Goal: Task Accomplishment & Management: Manage account settings

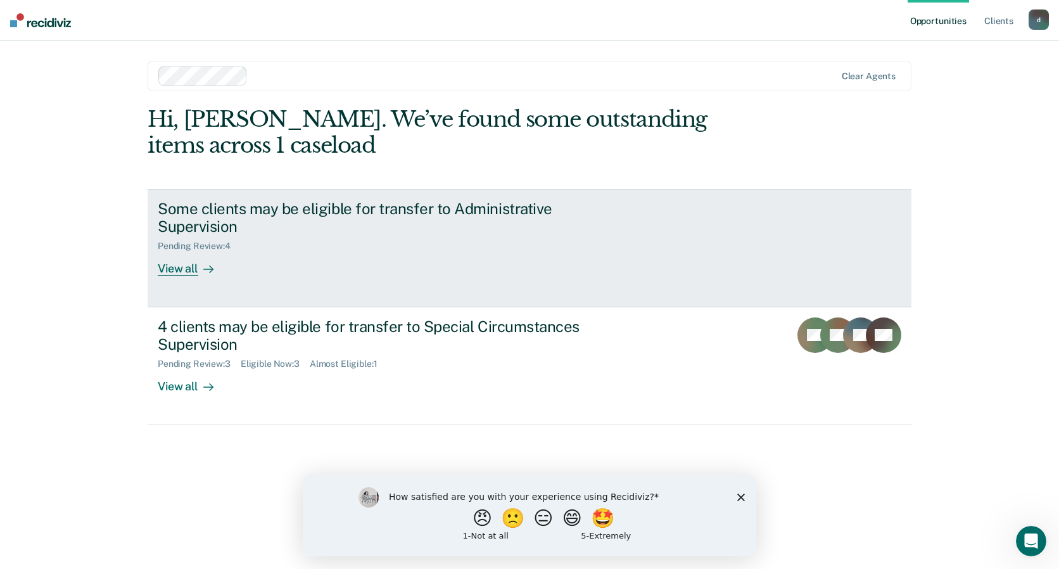
click at [307, 206] on div "Some clients may be eligible for transfer to Administrative Supervision" at bounding box center [380, 217] width 445 height 37
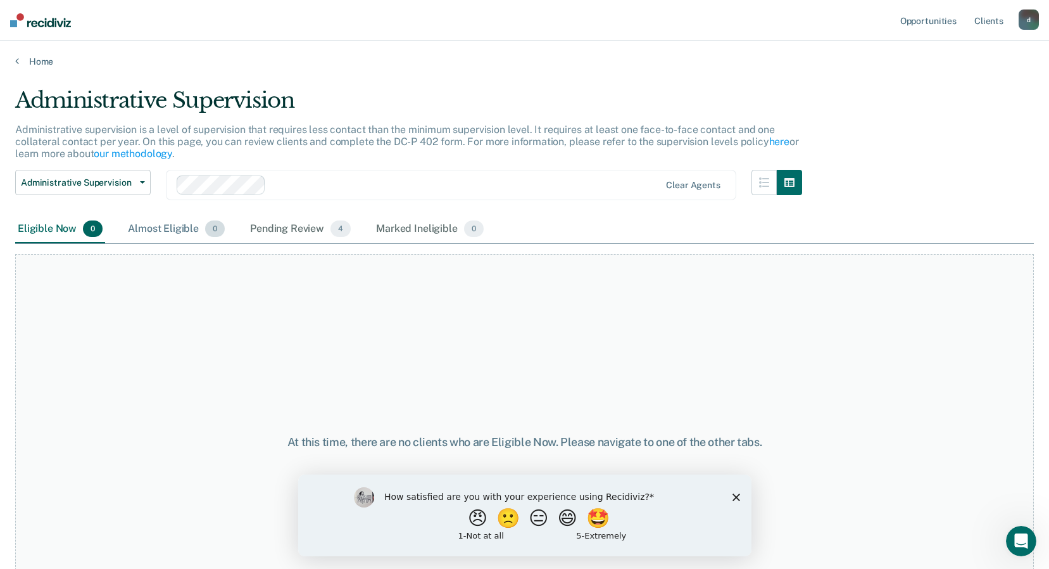
click at [186, 231] on div "Almost Eligible 0" at bounding box center [176, 229] width 102 height 28
click at [294, 231] on div "Pending Review 4" at bounding box center [301, 229] width 106 height 28
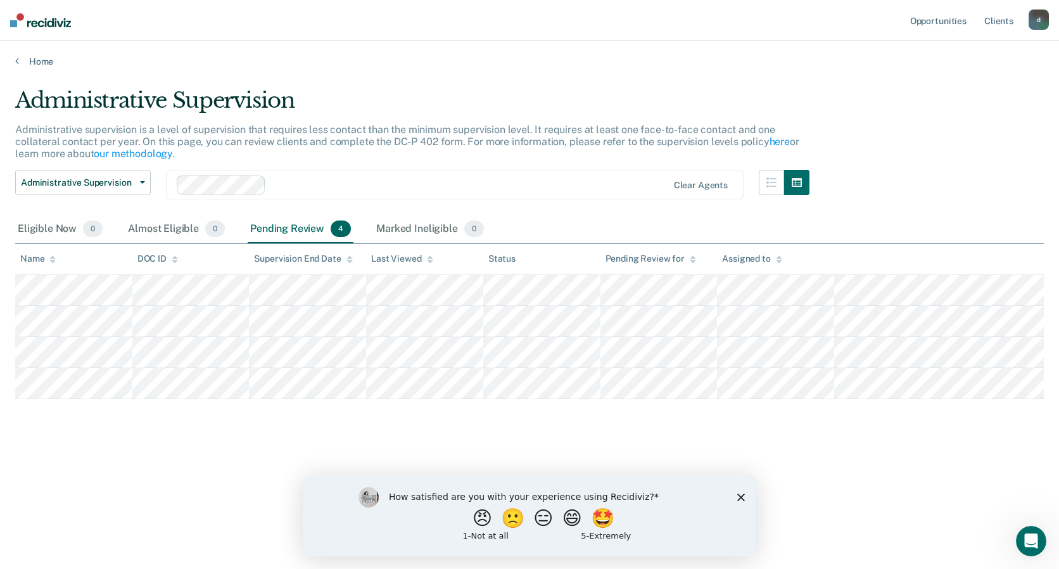
click at [741, 499] on icon "Close survey" at bounding box center [741, 497] width 8 height 8
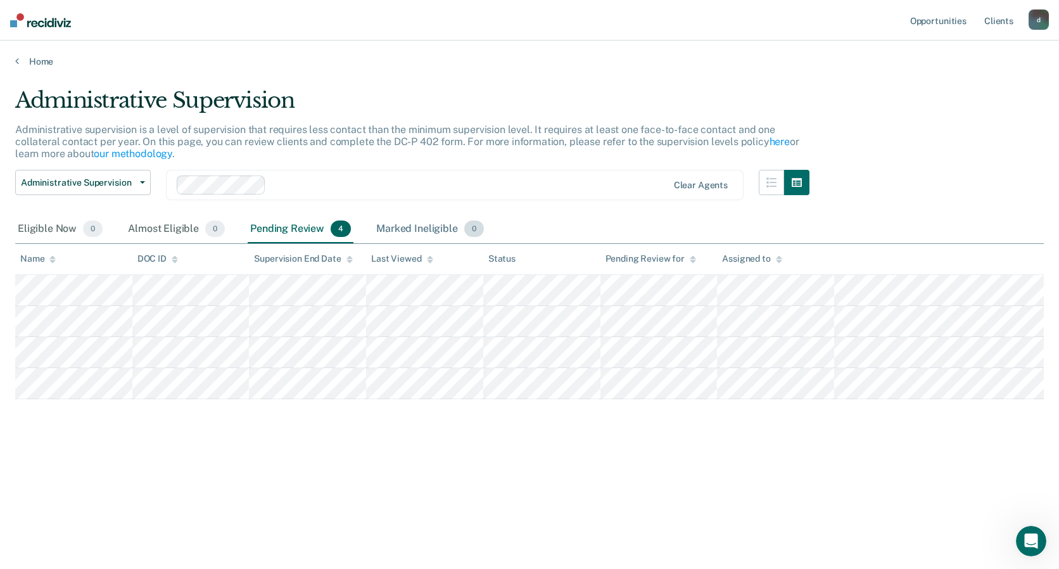
click at [416, 225] on div "Marked Ineligible 0" at bounding box center [430, 229] width 113 height 28
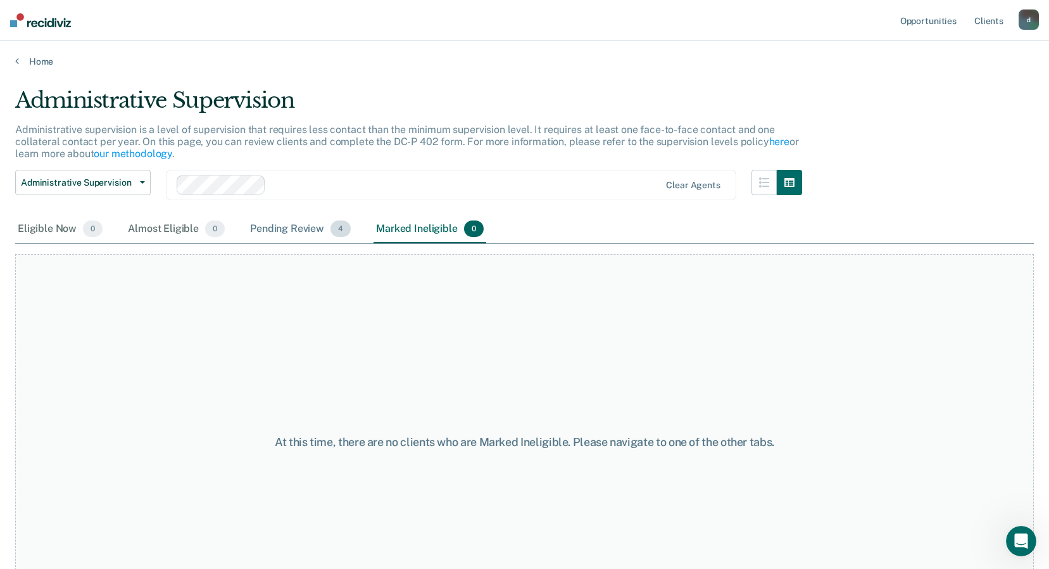
click at [296, 235] on div "Pending Review 4" at bounding box center [301, 229] width 106 height 28
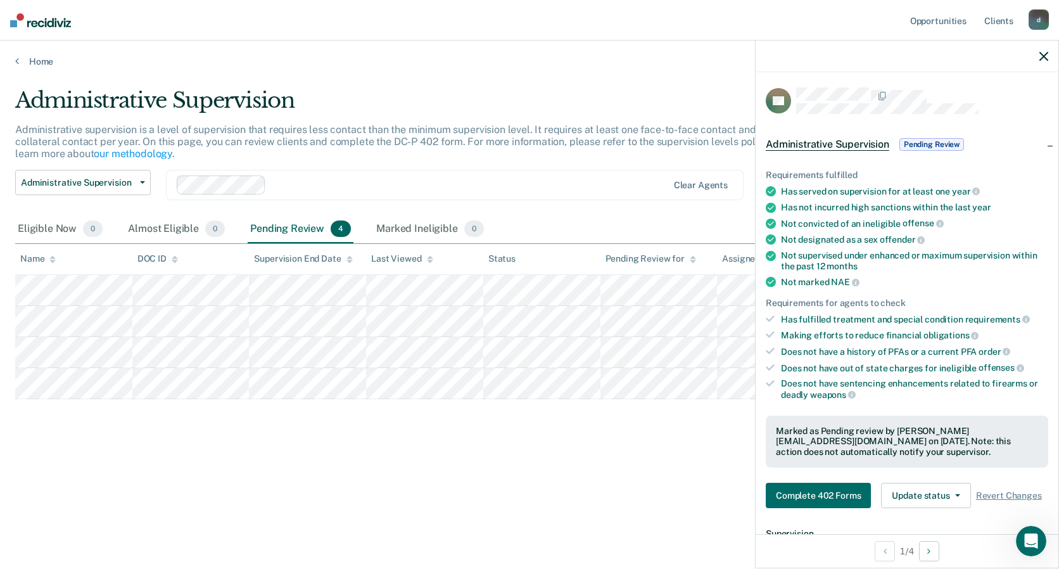
click at [1042, 56] on icon "button" at bounding box center [1043, 56] width 9 height 9
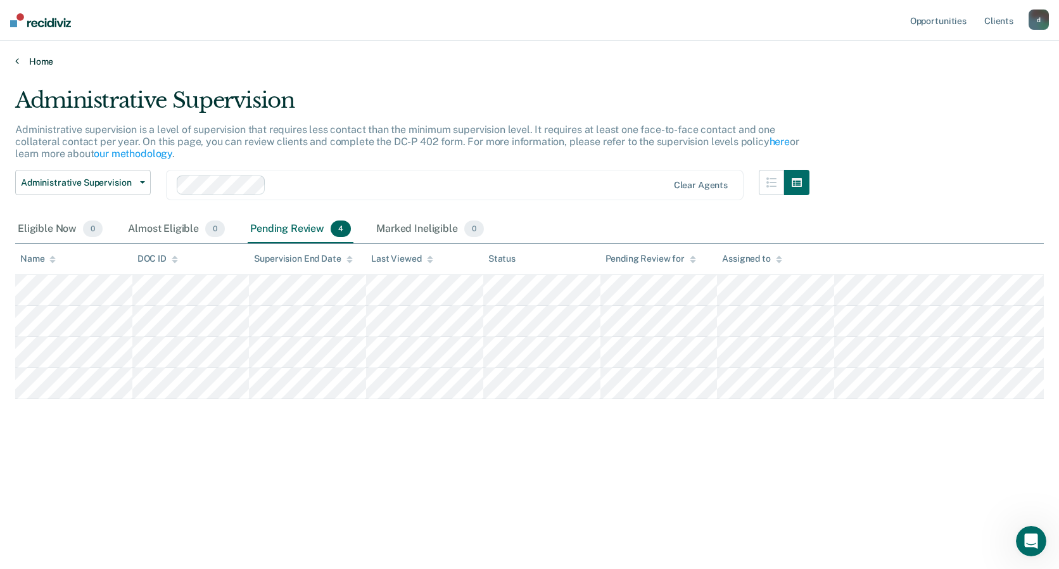
click at [46, 61] on link "Home" at bounding box center [529, 61] width 1028 height 11
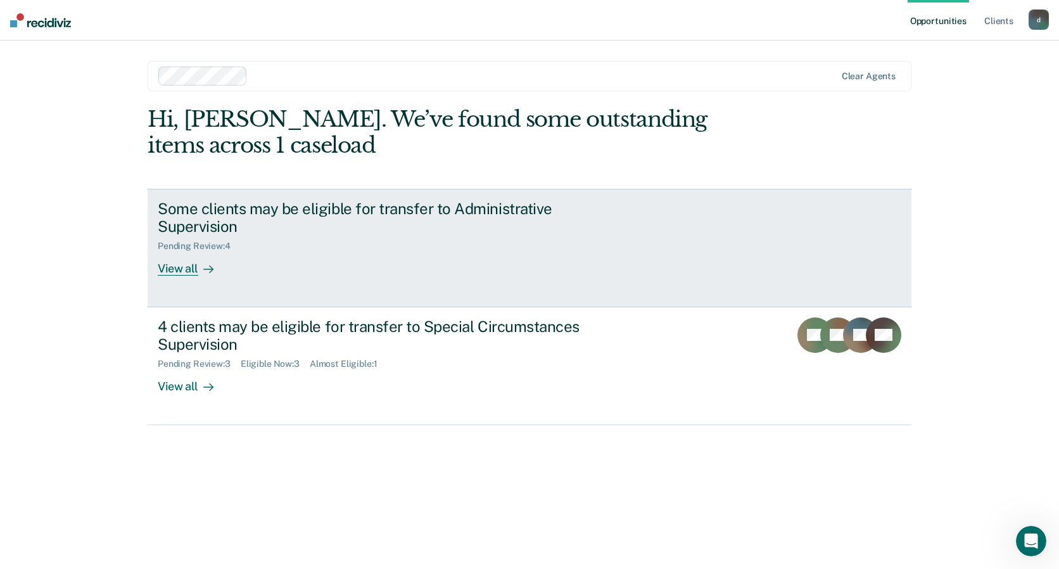
click at [264, 216] on div "Some clients may be eligible for transfer to Administrative Supervision" at bounding box center [380, 217] width 445 height 37
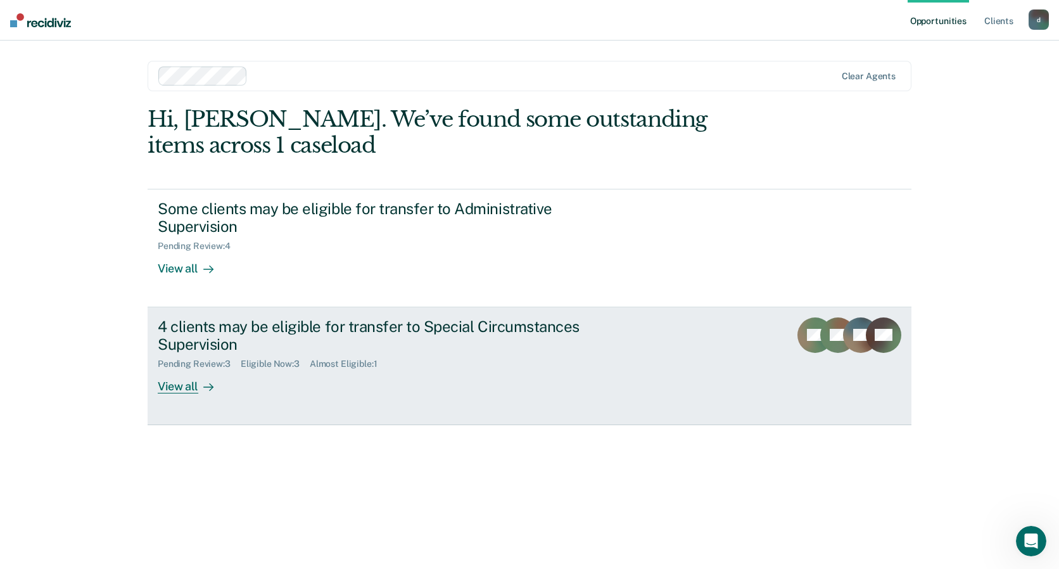
click at [211, 328] on div "4 clients may be eligible for transfer to Special Circumstances Supervision" at bounding box center [380, 335] width 445 height 37
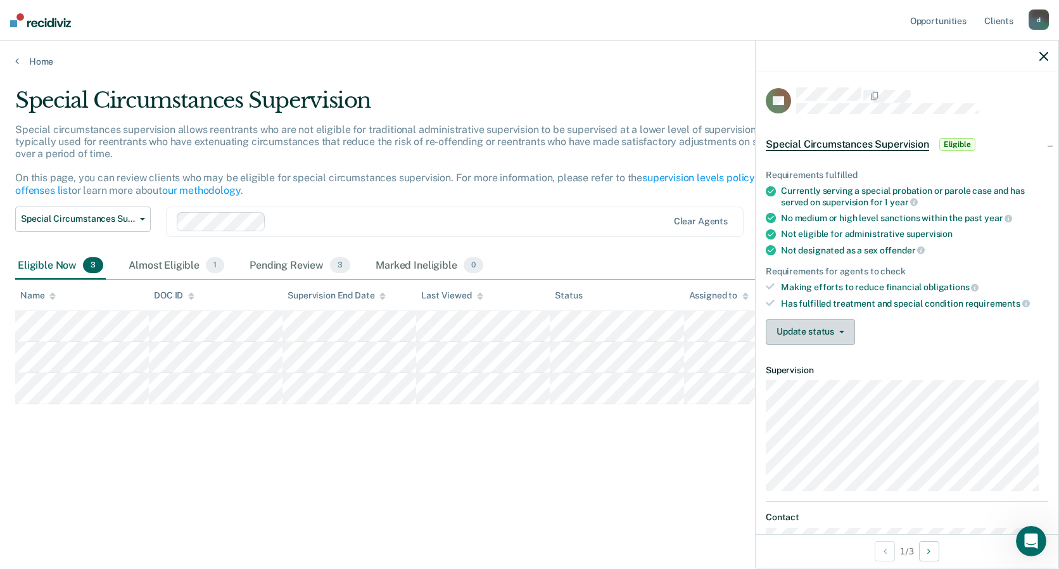
click at [835, 333] on button "Update status" at bounding box center [810, 331] width 89 height 25
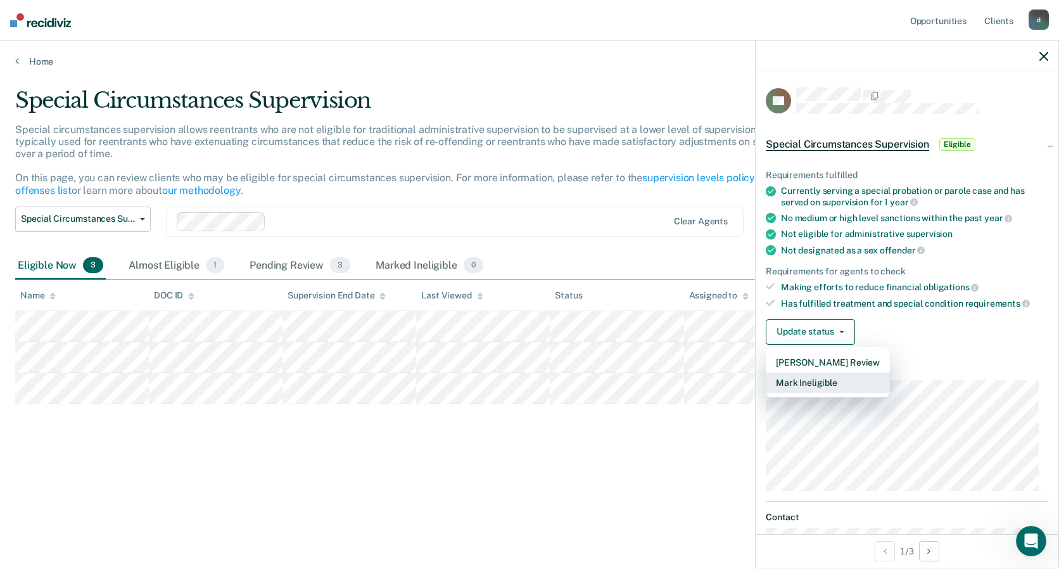
click at [809, 377] on button "Mark Ineligible" at bounding box center [828, 382] width 124 height 20
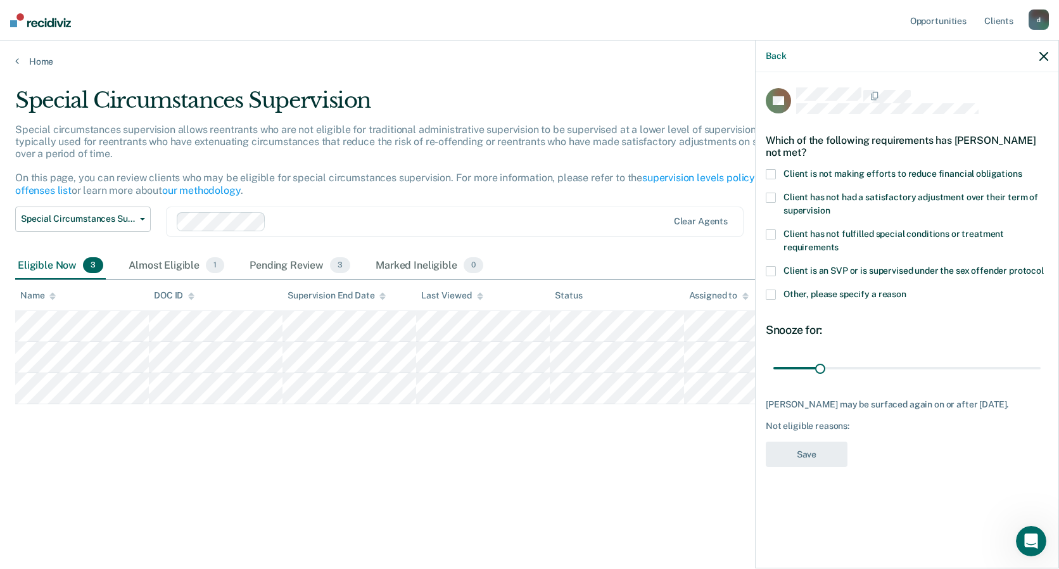
click at [772, 200] on span at bounding box center [771, 198] width 10 height 10
click at [801, 454] on button "Save" at bounding box center [807, 454] width 82 height 26
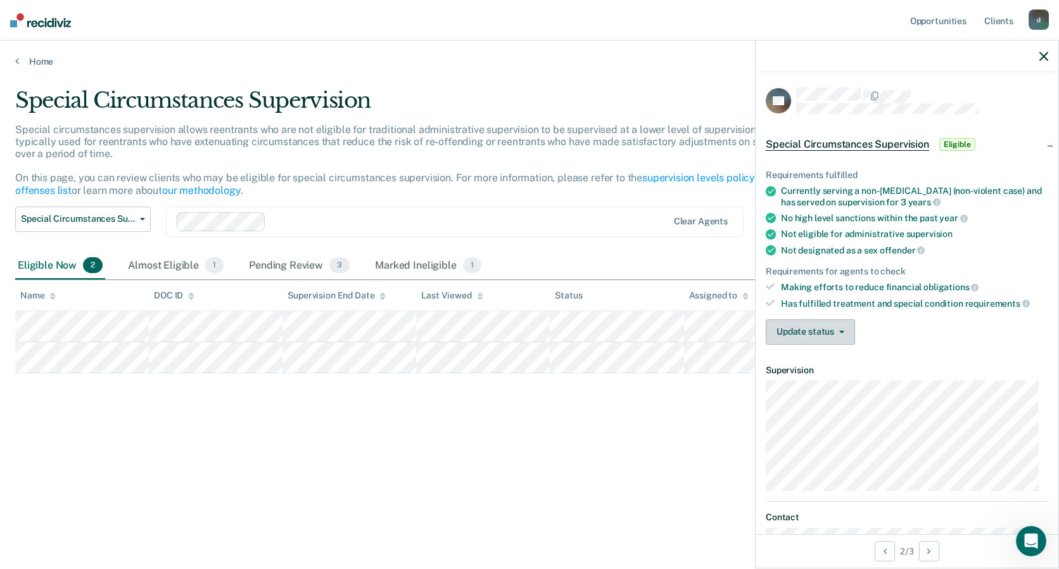
click at [842, 334] on button "Update status" at bounding box center [810, 331] width 89 height 25
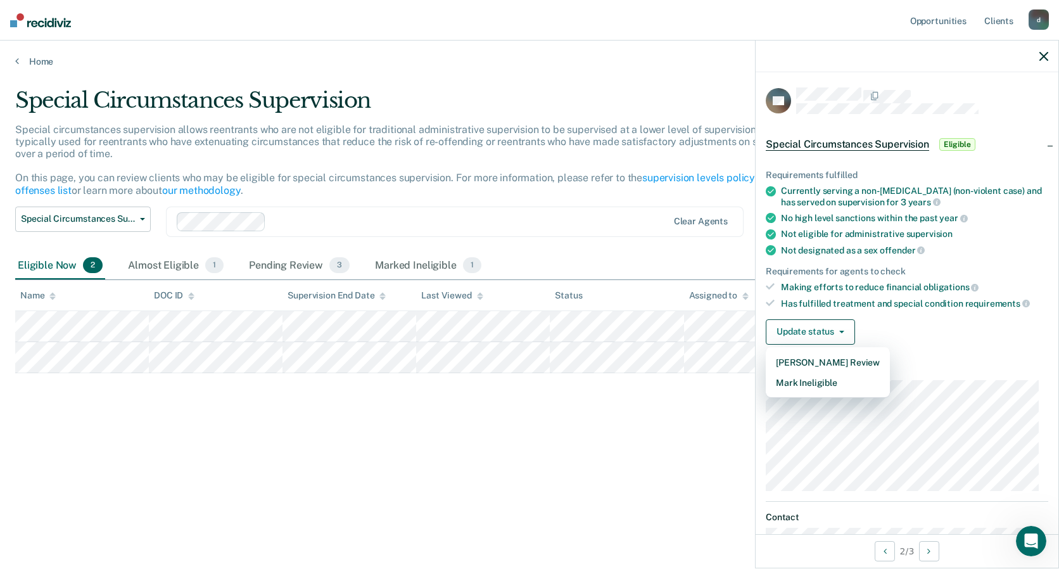
click at [504, 452] on div "Special Circumstances Supervision Special circumstances supervision allows reen…" at bounding box center [529, 280] width 1028 height 386
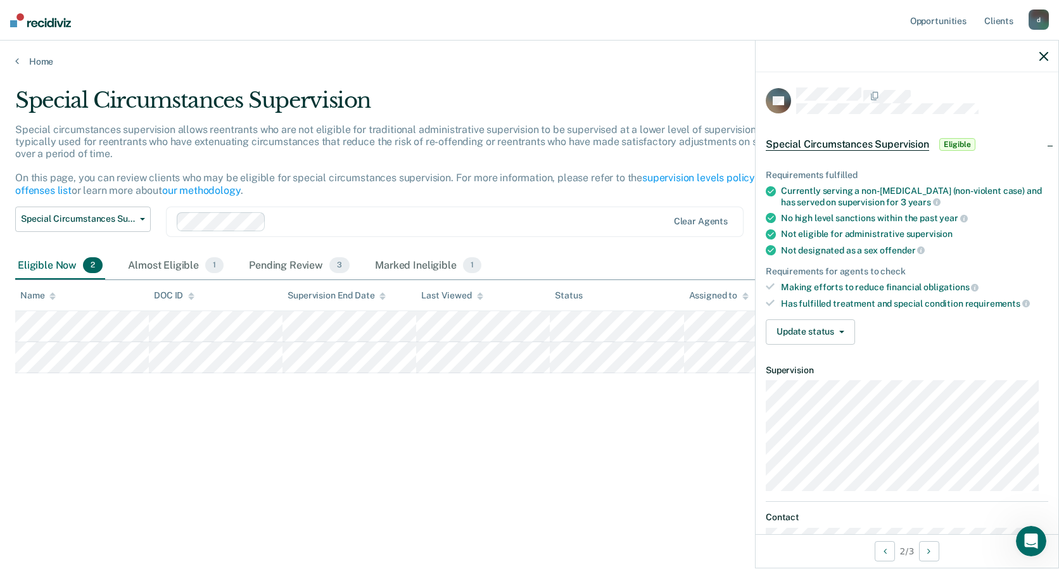
click at [493, 436] on div "Special Circumstances Supervision Special circumstances supervision allows reen…" at bounding box center [529, 280] width 1028 height 386
click at [846, 331] on button "Update status" at bounding box center [810, 331] width 89 height 25
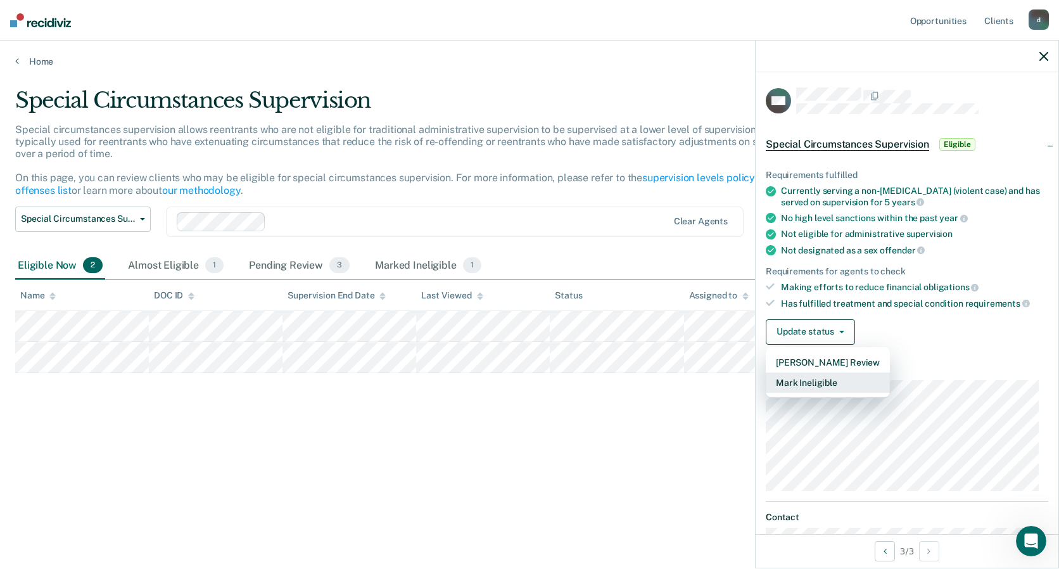
click at [816, 379] on button "Mark Ineligible" at bounding box center [828, 382] width 124 height 20
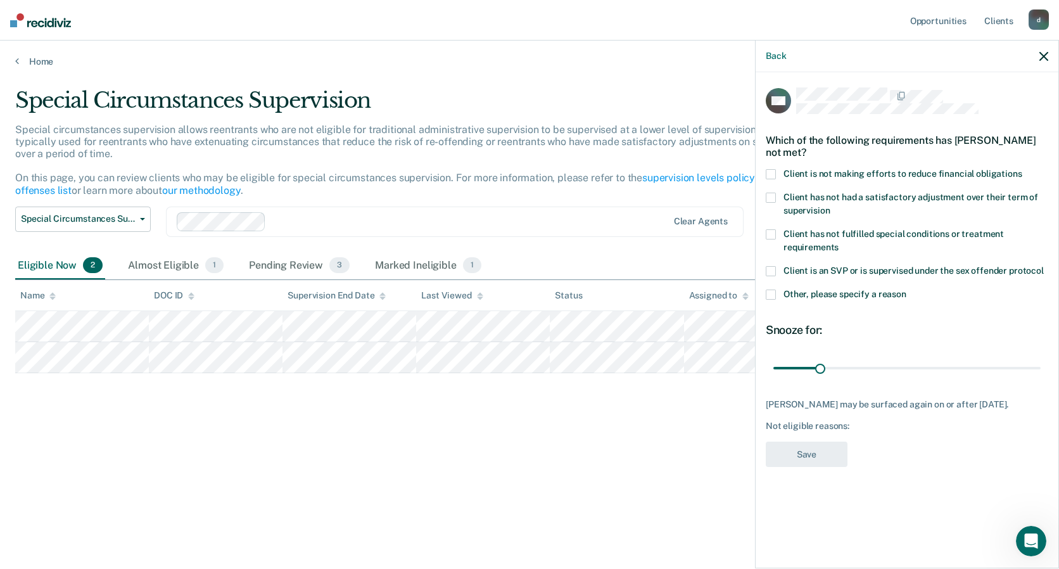
click at [770, 234] on span at bounding box center [771, 234] width 10 height 10
click at [818, 462] on button "Save" at bounding box center [807, 454] width 82 height 26
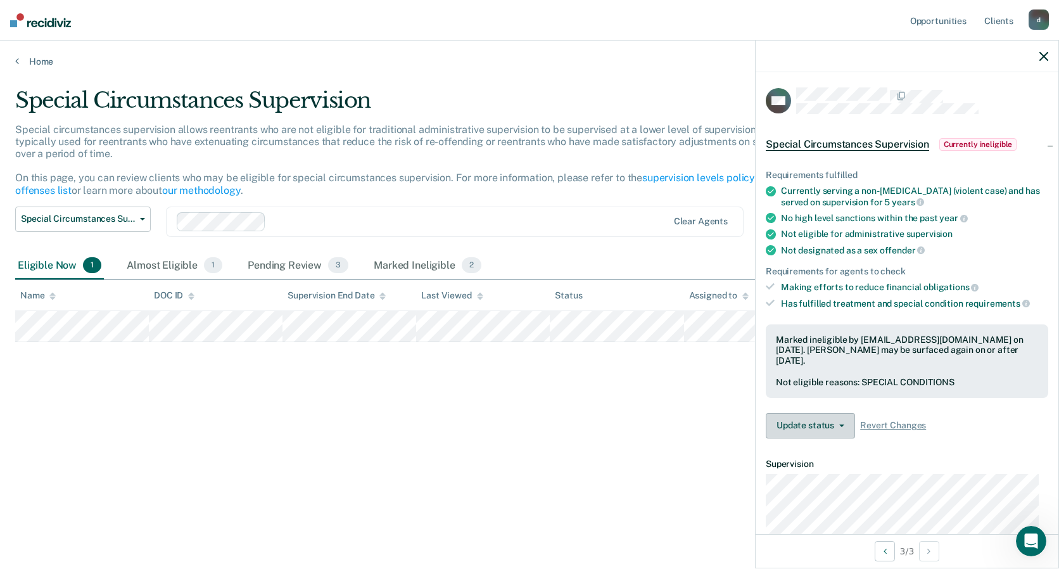
click at [850, 421] on button "Update status" at bounding box center [810, 425] width 89 height 25
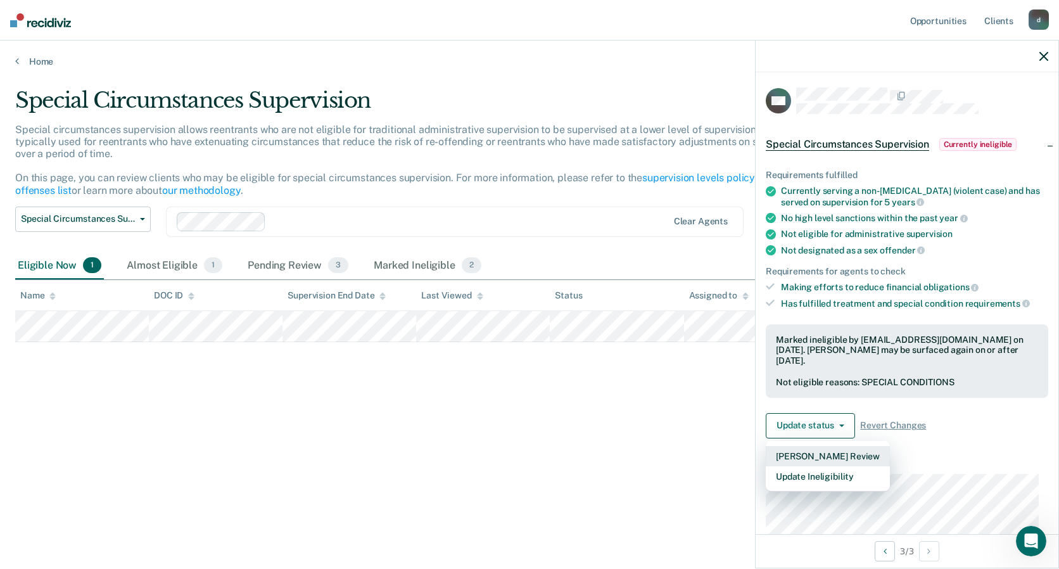
click at [810, 453] on button "[PERSON_NAME] Review" at bounding box center [828, 456] width 124 height 20
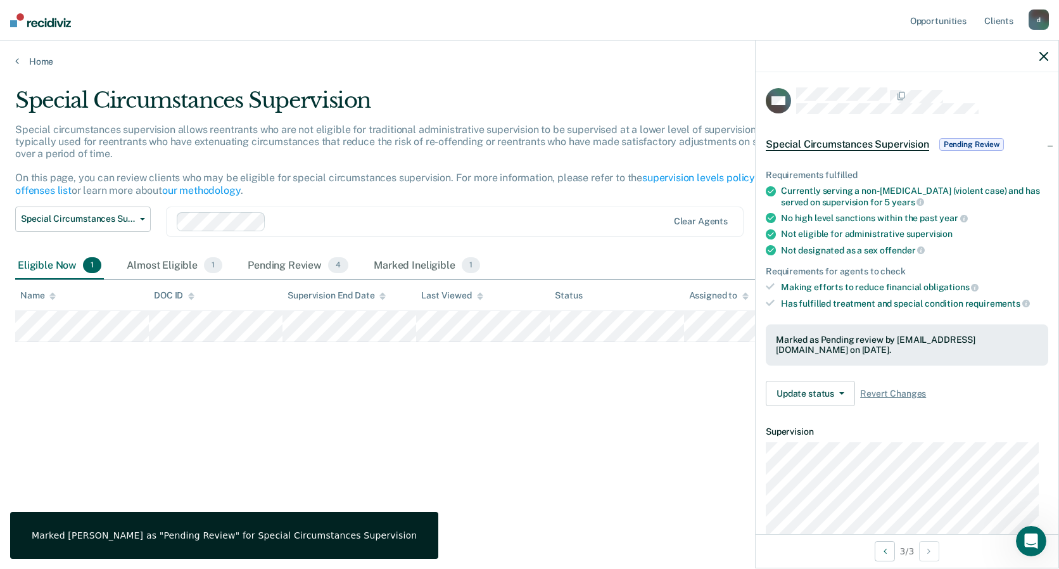
click at [585, 419] on div "Special Circumstances Supervision Special circumstances supervision allows reen…" at bounding box center [529, 280] width 1028 height 386
click at [176, 266] on div "Almost Eligible 1" at bounding box center [174, 266] width 101 height 28
click at [283, 273] on div "Pending Review 4" at bounding box center [298, 266] width 106 height 28
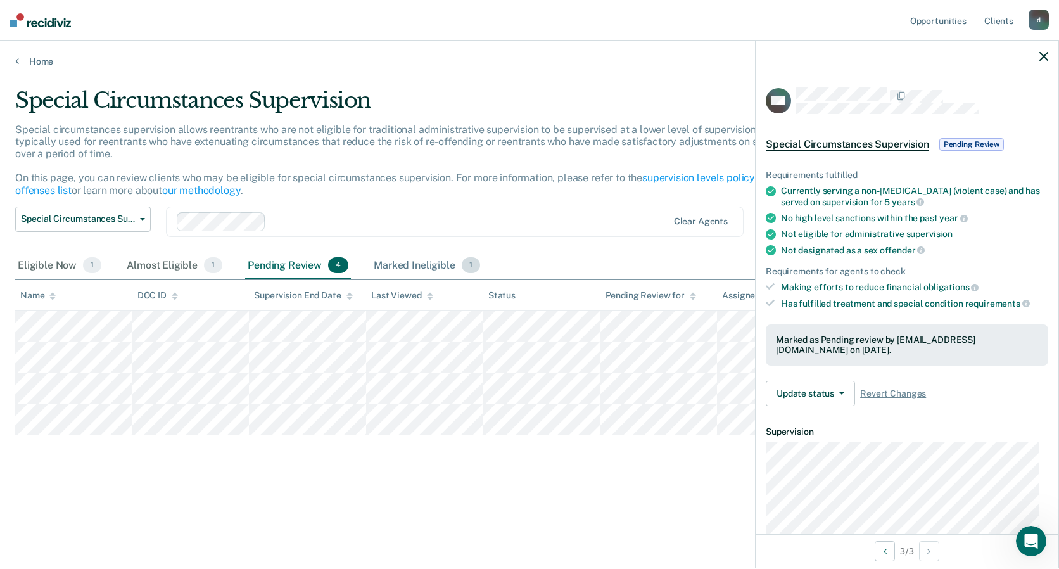
click at [405, 268] on div "Marked Ineligible 1" at bounding box center [426, 266] width 111 height 28
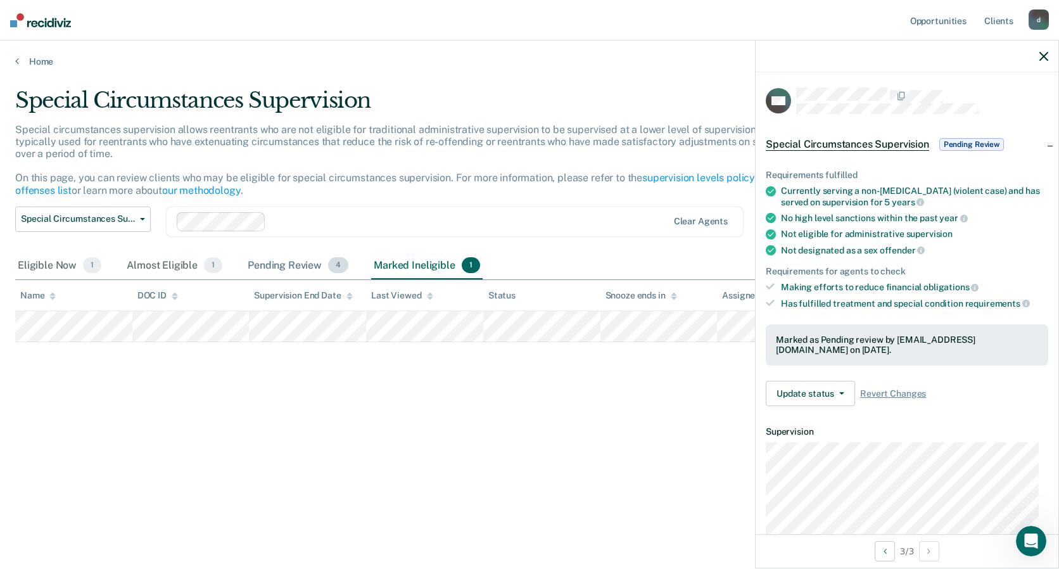
click at [300, 265] on div "Pending Review 4" at bounding box center [298, 266] width 106 height 28
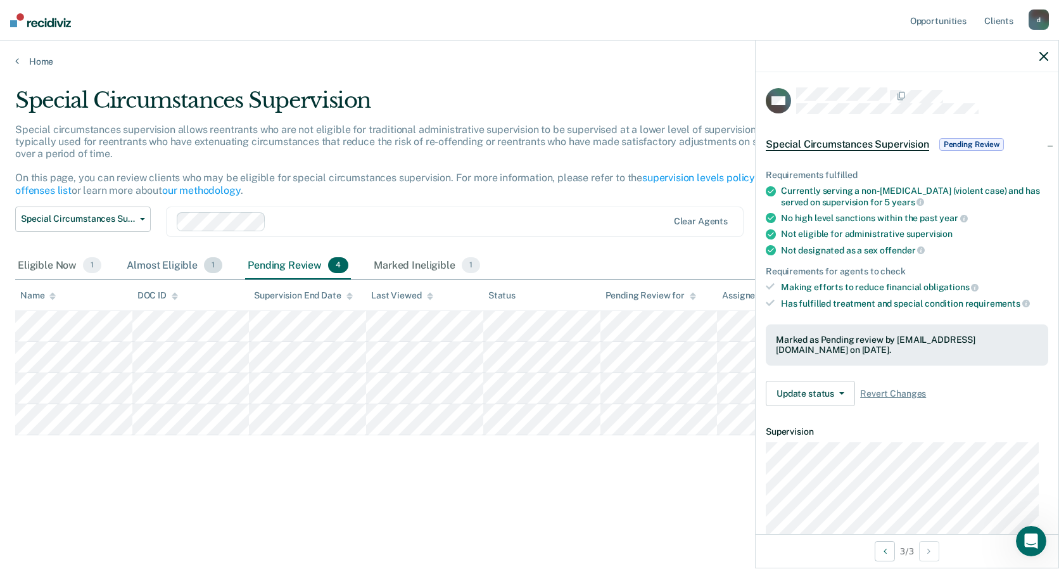
click at [174, 265] on div "Almost Eligible 1" at bounding box center [174, 266] width 101 height 28
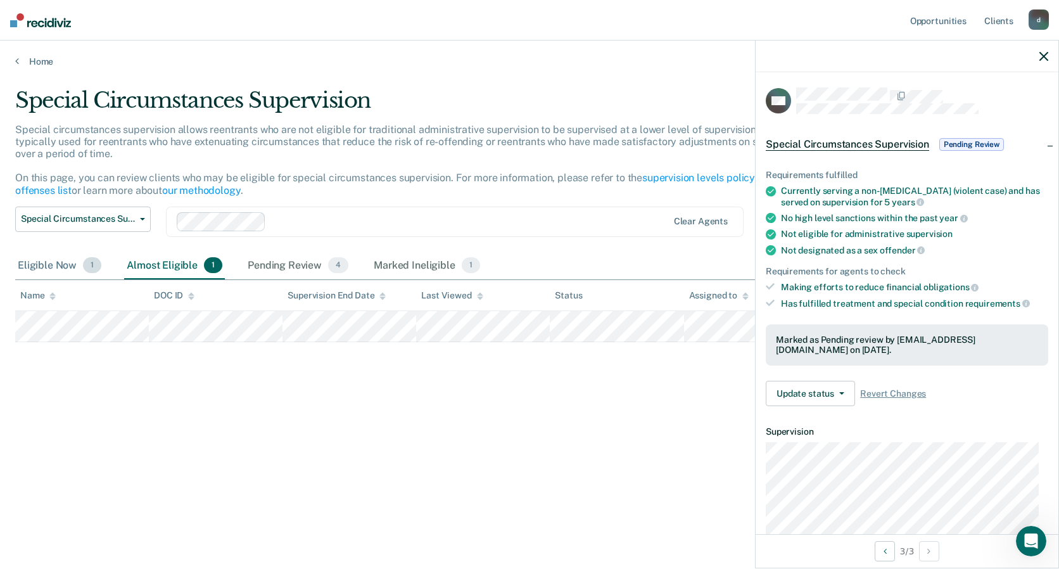
click at [39, 264] on div "Eligible Now 1" at bounding box center [59, 266] width 89 height 28
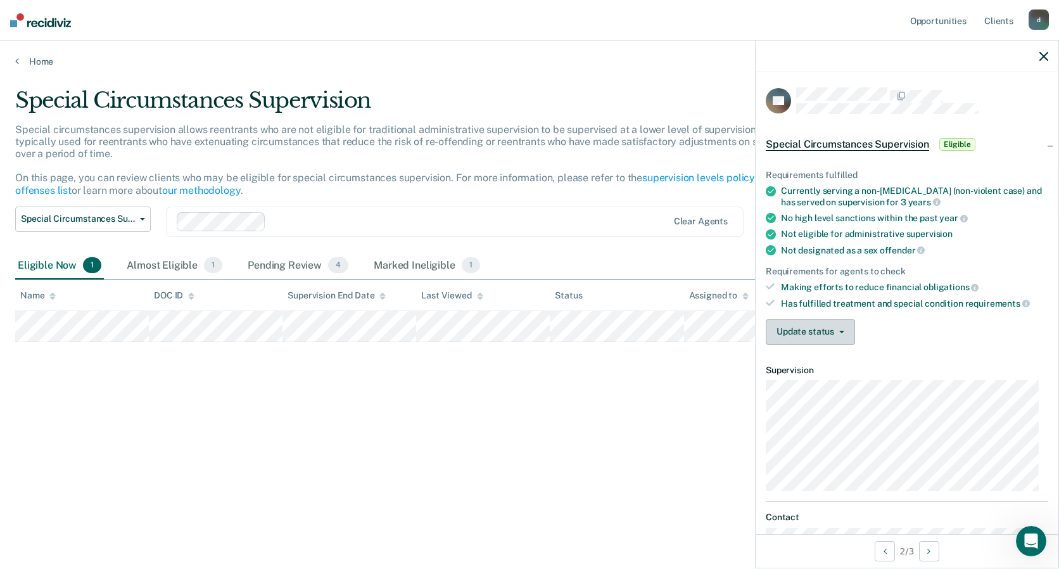
click at [845, 326] on button "Update status" at bounding box center [810, 331] width 89 height 25
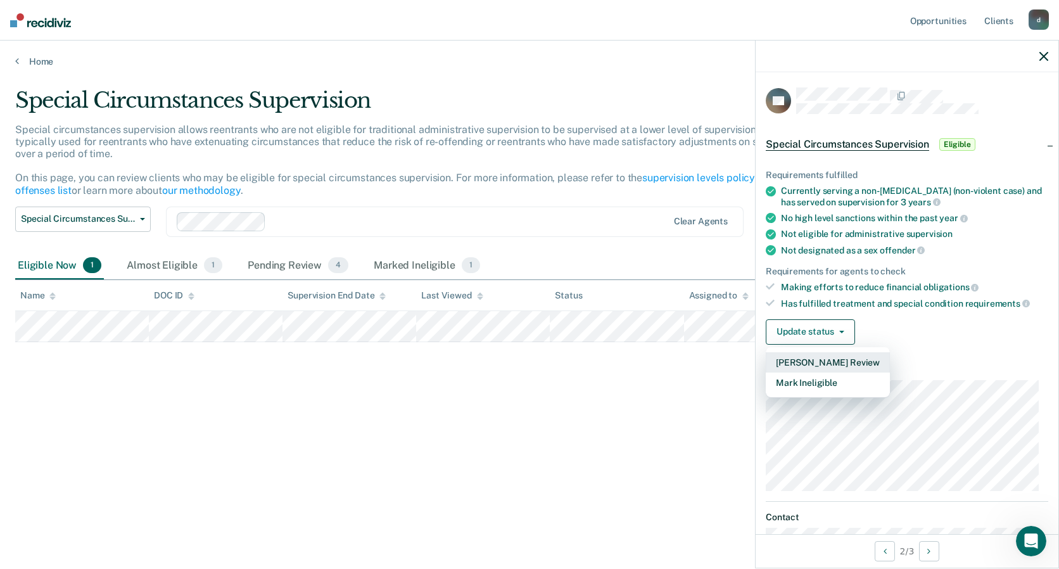
click at [827, 365] on button "[PERSON_NAME] Review" at bounding box center [828, 362] width 124 height 20
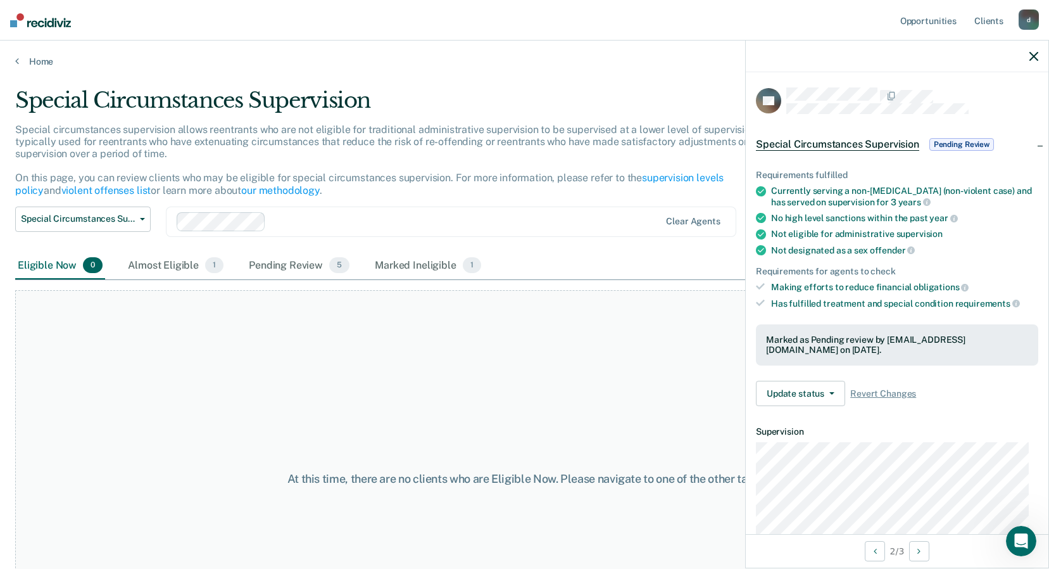
click at [685, 400] on div "At this time, there are no clients who are Eligible Now. Please navigate to one…" at bounding box center [524, 478] width 1019 height 376
click at [1031, 53] on icon "button" at bounding box center [1034, 56] width 9 height 9
